Goal: Task Accomplishment & Management: Use online tool/utility

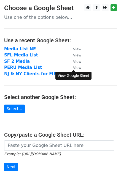
click at [74, 68] on small "View" at bounding box center [77, 67] width 8 height 4
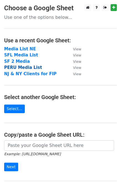
click at [15, 67] on strong "PERU Media List" at bounding box center [23, 67] width 38 height 5
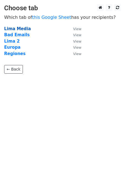
click at [12, 28] on strong "Lima Media" at bounding box center [17, 28] width 27 height 5
click at [22, 28] on strong "Lima Media" at bounding box center [17, 28] width 27 height 5
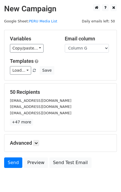
scroll to position [22, 0]
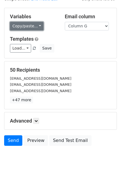
click at [37, 27] on link "Copy/paste..." at bounding box center [27, 26] width 34 height 9
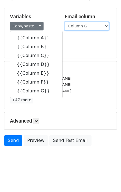
click at [105, 25] on select "Column A Column B Column C Column D Column E Column F Column G" at bounding box center [87, 26] width 44 height 9
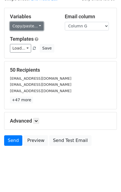
click at [34, 25] on link "Copy/paste..." at bounding box center [27, 26] width 34 height 9
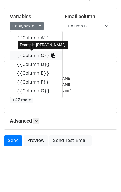
click at [29, 57] on link "{{Column C}}" at bounding box center [36, 55] width 52 height 9
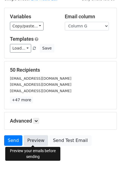
click at [33, 141] on link "Preview" at bounding box center [36, 140] width 24 height 10
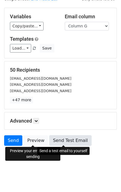
click at [59, 139] on link "Send Test Email" at bounding box center [70, 140] width 42 height 10
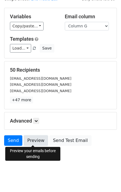
click at [35, 143] on link "Preview" at bounding box center [36, 140] width 24 height 10
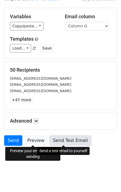
click at [60, 139] on link "Send Test Email" at bounding box center [70, 140] width 42 height 10
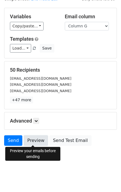
click at [33, 138] on link "Preview" at bounding box center [36, 140] width 24 height 10
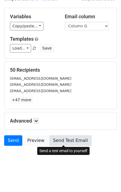
click at [73, 136] on link "Send Test Email" at bounding box center [70, 140] width 42 height 10
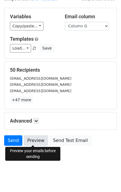
click at [32, 139] on link "Preview" at bounding box center [36, 140] width 24 height 10
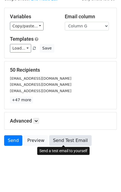
click at [66, 139] on link "Send Test Email" at bounding box center [70, 140] width 42 height 10
click at [60, 137] on link "Send Test Email" at bounding box center [70, 140] width 42 height 10
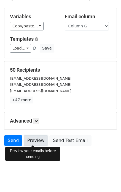
click at [30, 139] on link "Preview" at bounding box center [36, 140] width 24 height 10
click at [31, 141] on link "Preview" at bounding box center [36, 140] width 24 height 10
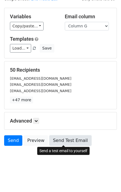
click at [70, 139] on link "Send Test Email" at bounding box center [70, 140] width 42 height 10
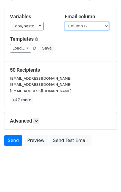
click at [83, 27] on select "Column A Column B Column C Column D Column E Column F Column G" at bounding box center [87, 26] width 44 height 9
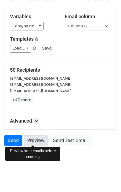
click at [32, 137] on link "Preview" at bounding box center [36, 140] width 24 height 10
click at [37, 140] on link "Preview" at bounding box center [36, 140] width 24 height 10
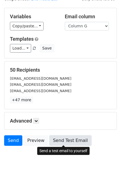
click at [71, 139] on link "Send Test Email" at bounding box center [70, 140] width 42 height 10
